Goal: Task Accomplishment & Management: Manage account settings

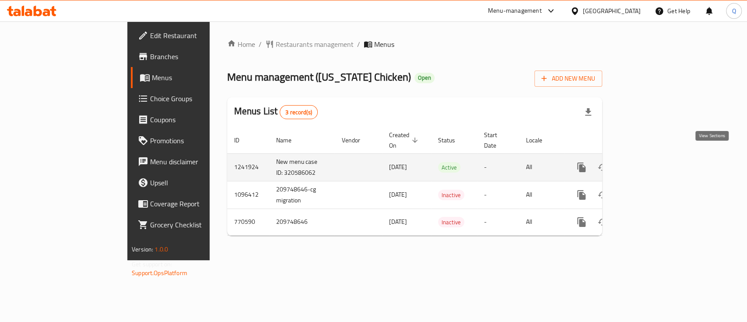
click at [650, 162] on icon "enhanced table" at bounding box center [644, 167] width 11 height 11
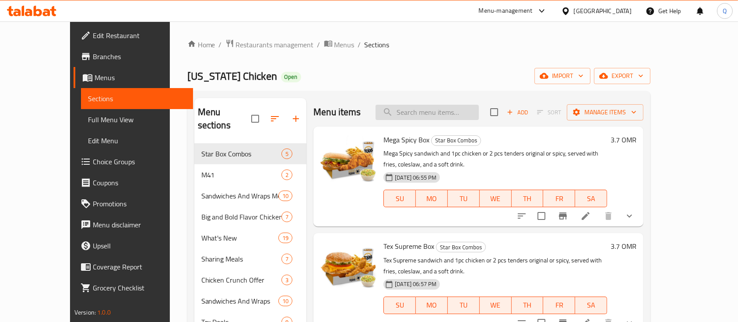
click at [447, 111] on input "search" at bounding box center [427, 112] width 103 height 15
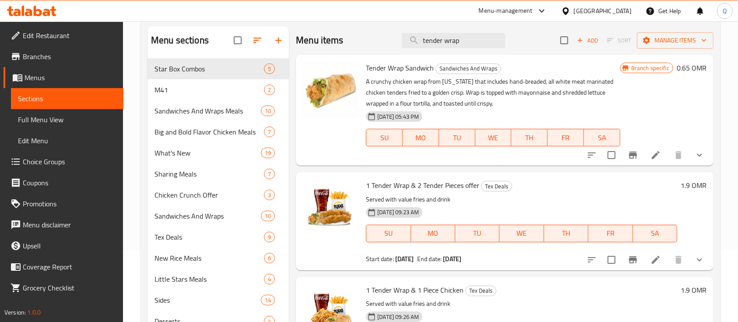
scroll to position [74, 0]
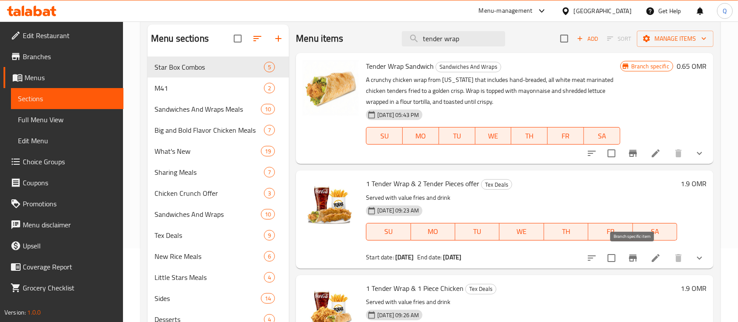
type input "tender wrap"
click at [636, 257] on icon "Branch-specific-item" at bounding box center [633, 257] width 8 height 7
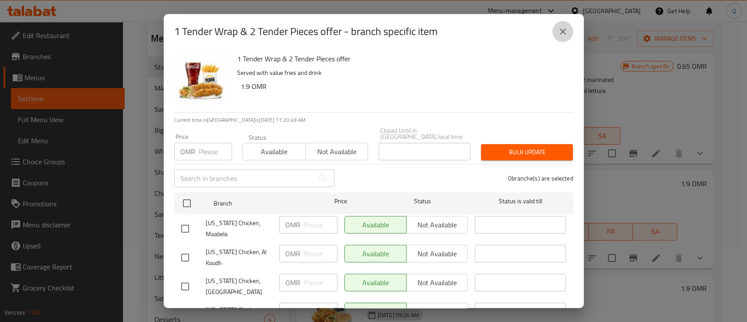
click at [561, 35] on icon "close" at bounding box center [563, 31] width 11 height 11
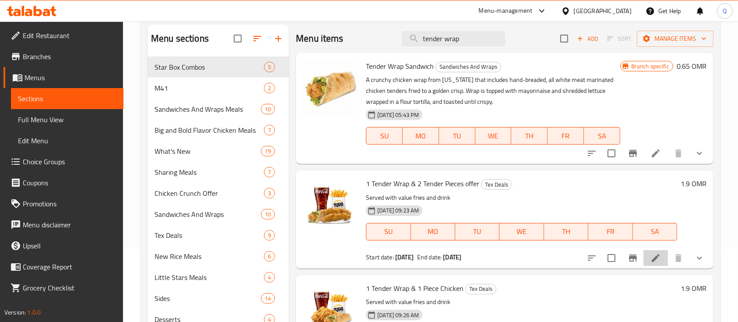
click at [649, 260] on li at bounding box center [655, 258] width 25 height 16
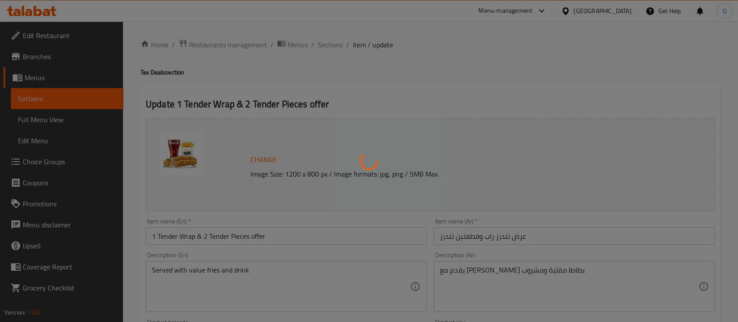
type input "اختيارك من نكهة الدجاج:"
type input "1"
type input "إختيارك من الحجم::"
type input "1"
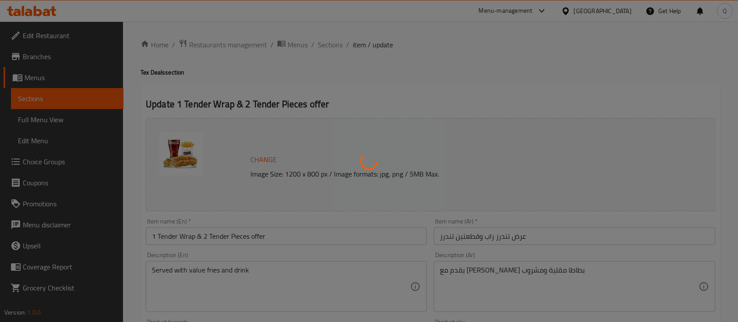
type input "1"
type input "إختيارك من المشروب:"
type input "1"
type input "الطبق الجانبي"
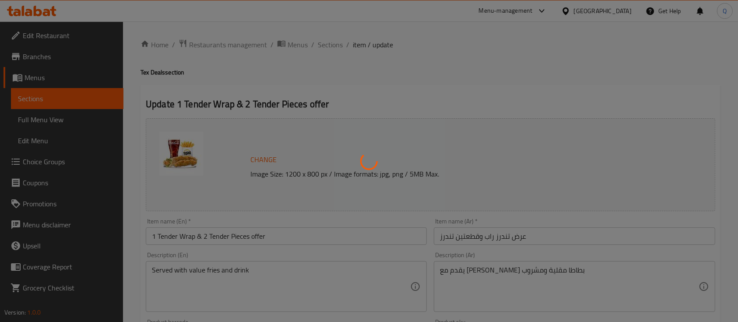
type input "1"
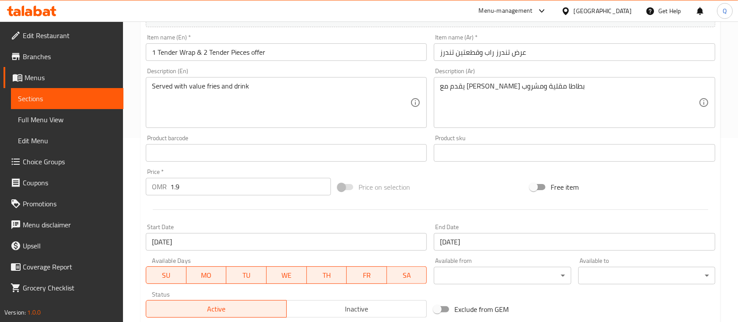
scroll to position [178, 0]
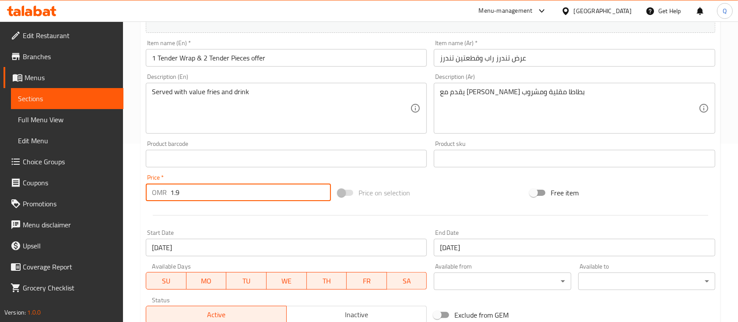
click at [204, 188] on input "1.9" at bounding box center [250, 192] width 161 height 18
type input "2.2"
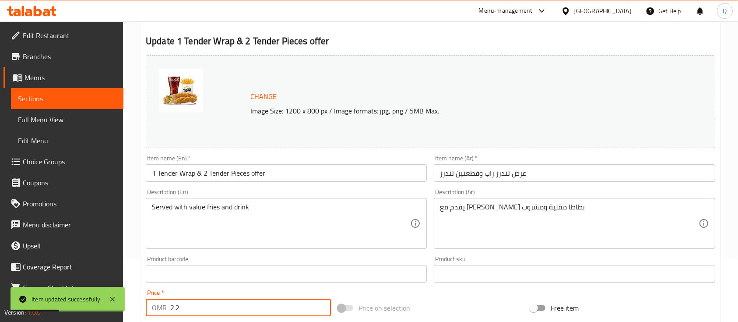
scroll to position [0, 0]
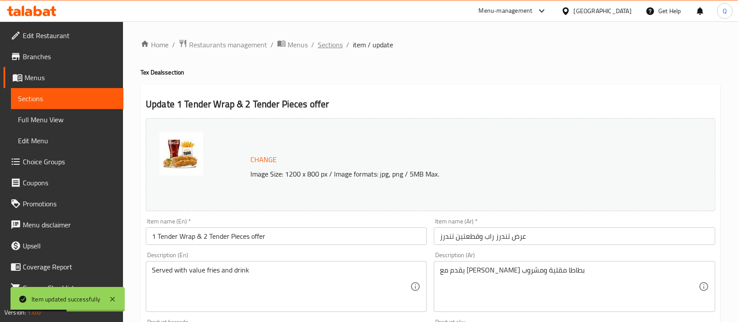
click at [334, 46] on span "Sections" at bounding box center [330, 44] width 25 height 11
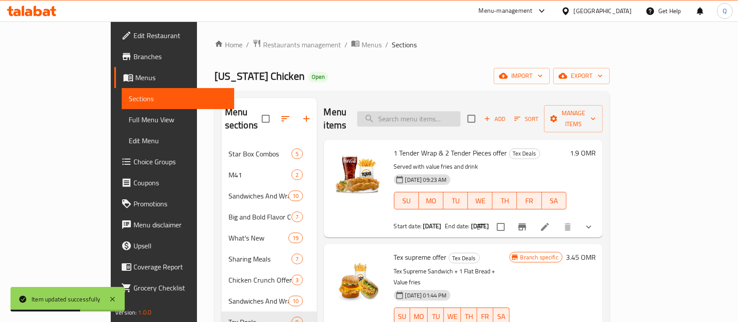
click at [431, 116] on input "search" at bounding box center [408, 118] width 103 height 15
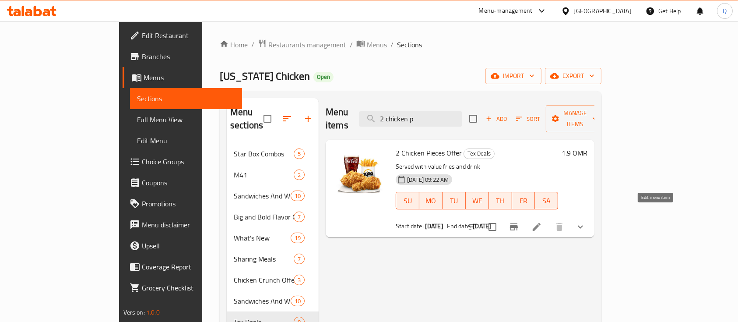
type input "2 chicken p"
click at [542, 221] on icon at bounding box center [536, 226] width 11 height 11
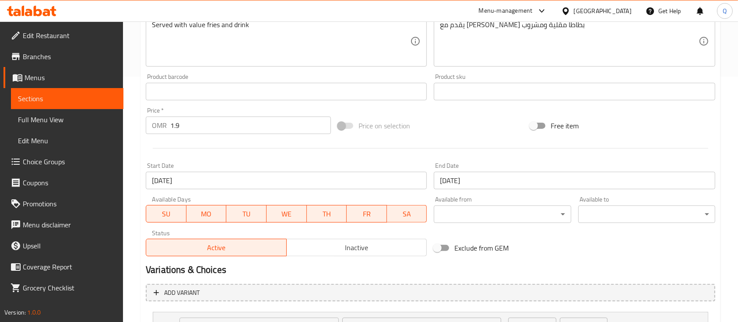
scroll to position [247, 0]
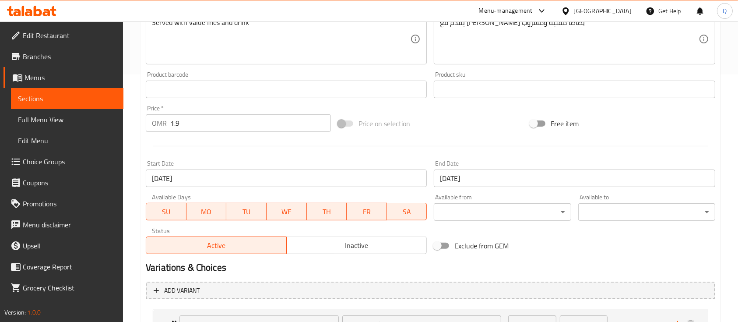
click at [224, 122] on input "1.9" at bounding box center [250, 123] width 161 height 18
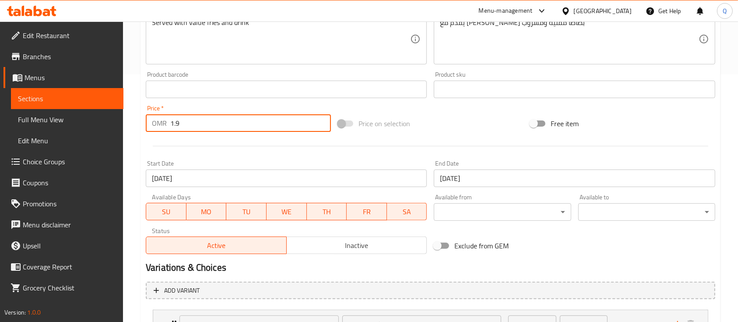
type input "1"
type input "2.2"
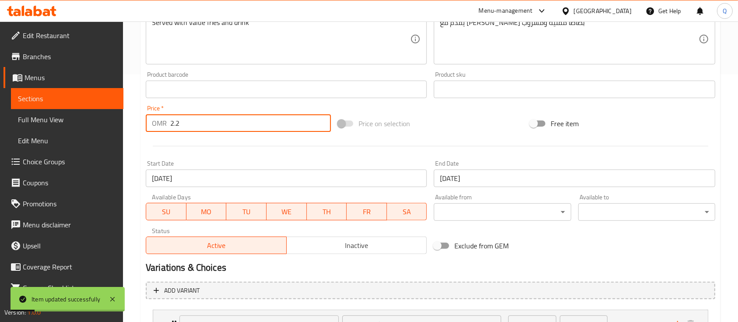
scroll to position [0, 0]
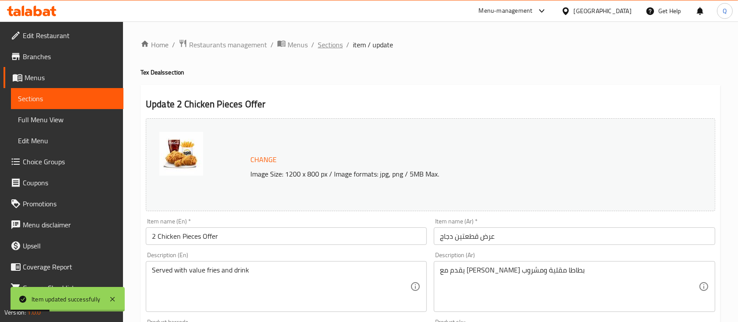
click at [341, 45] on span "Sections" at bounding box center [330, 44] width 25 height 11
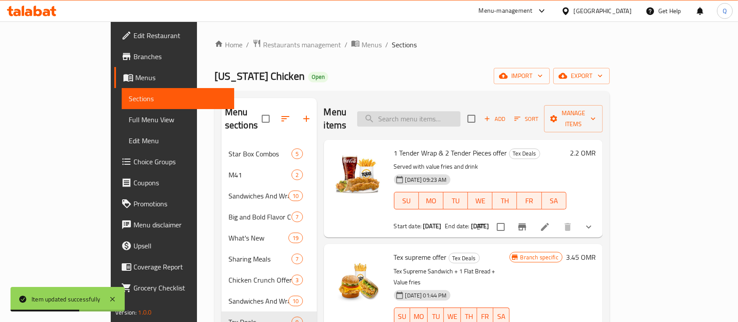
click at [432, 117] on input "search" at bounding box center [408, 118] width 103 height 15
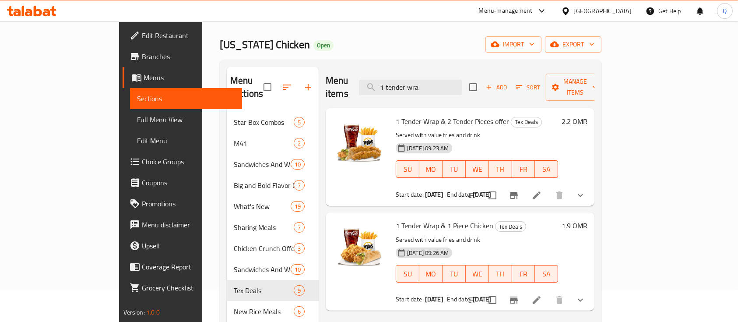
scroll to position [58, 0]
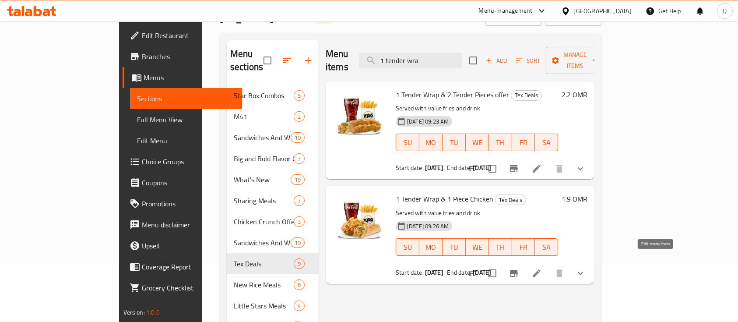
type input "1 tender wra"
click at [541, 269] on icon at bounding box center [537, 273] width 8 height 8
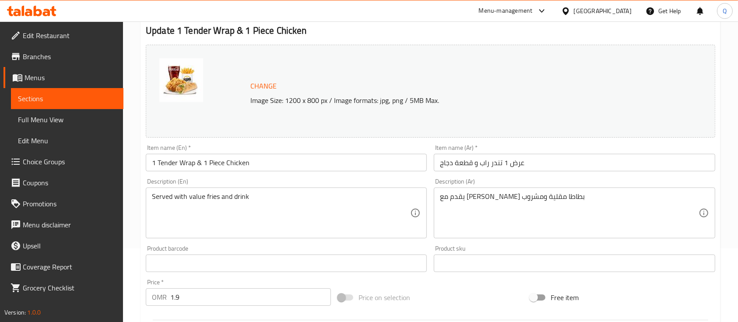
scroll to position [233, 0]
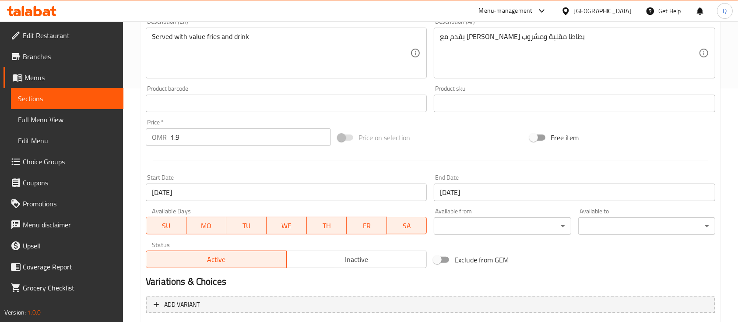
click at [222, 134] on input "1.9" at bounding box center [250, 137] width 161 height 18
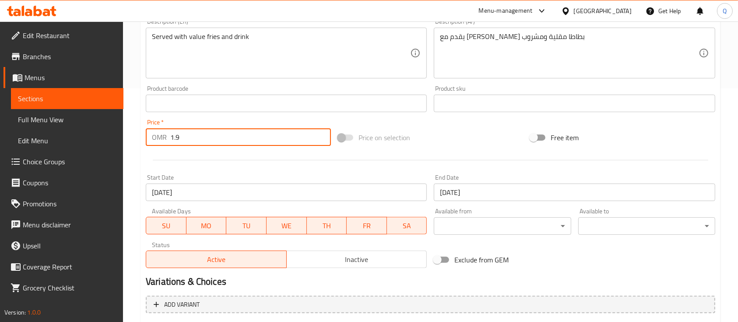
click at [222, 134] on input "1.9" at bounding box center [250, 137] width 161 height 18
type input "2.2"
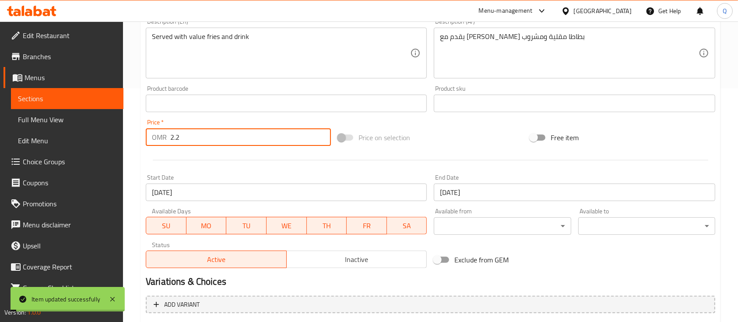
scroll to position [0, 0]
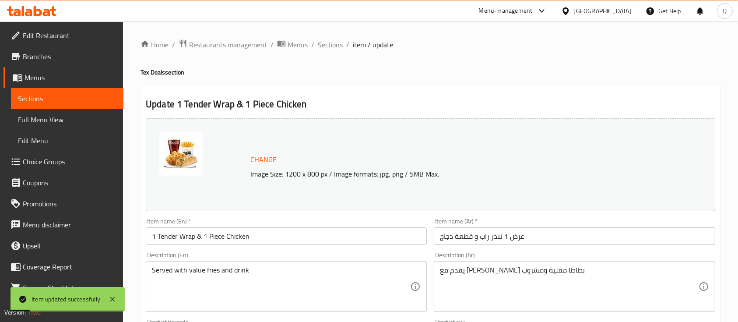
click at [334, 43] on span "Sections" at bounding box center [330, 44] width 25 height 11
